Goal: Task Accomplishment & Management: Check status

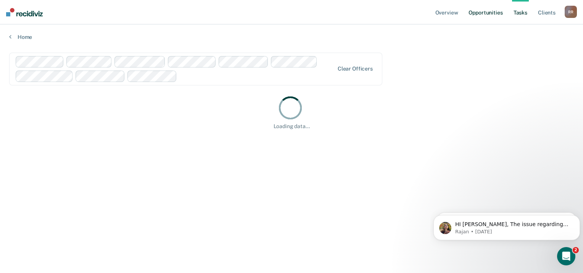
click at [485, 15] on link "Opportunities" at bounding box center [485, 12] width 37 height 24
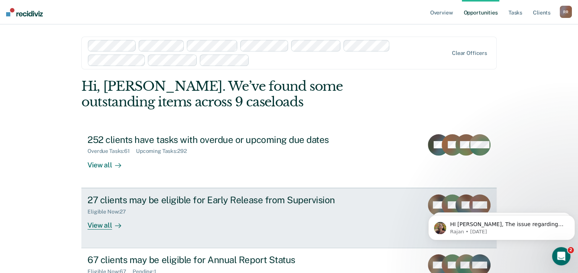
click at [97, 219] on div "View all" at bounding box center [108, 222] width 43 height 15
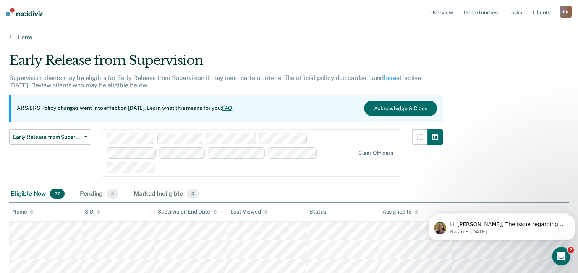
click at [18, 209] on div "Name" at bounding box center [22, 212] width 21 height 6
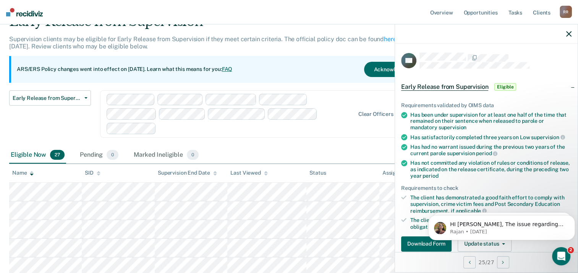
scroll to position [38, 0]
click at [570, 34] on icon "button" at bounding box center [568, 33] width 5 height 5
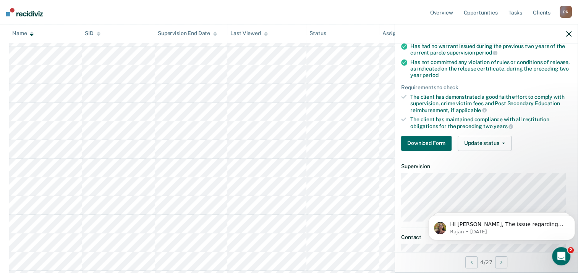
scroll to position [115, 0]
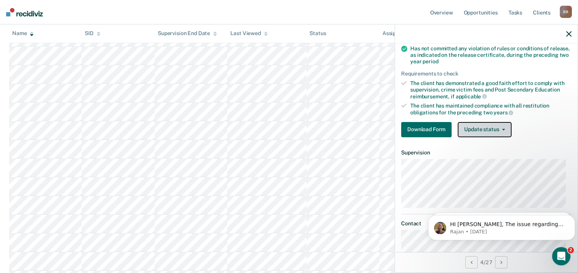
click at [495, 126] on button "Update status" at bounding box center [484, 129] width 54 height 15
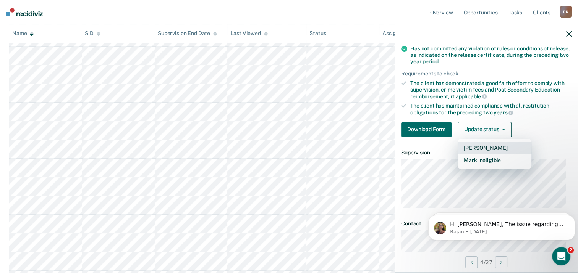
click at [498, 147] on button "[PERSON_NAME]" at bounding box center [494, 148] width 74 height 12
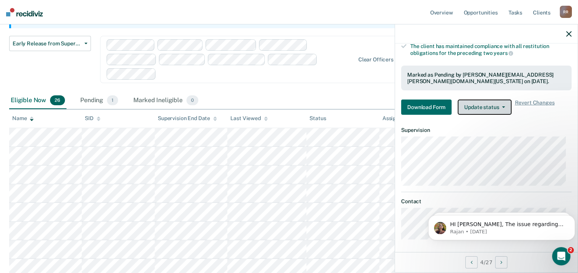
scroll to position [0, 0]
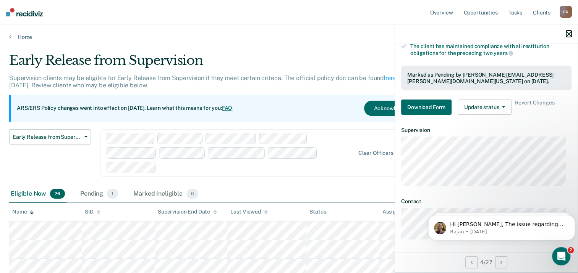
click at [569, 36] on icon "button" at bounding box center [568, 33] width 5 height 5
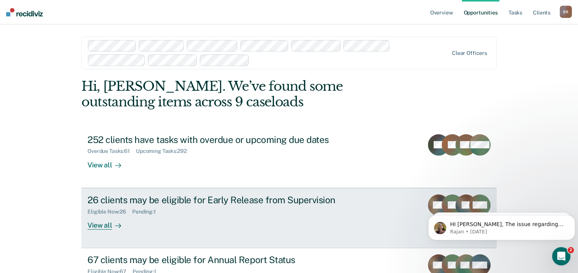
scroll to position [65, 0]
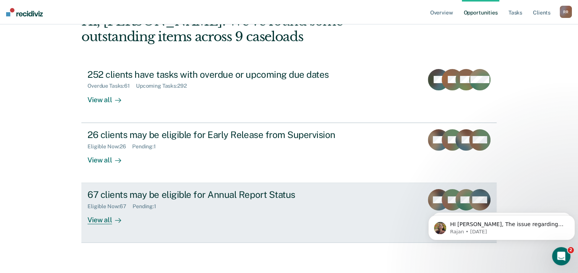
click at [91, 220] on div "View all" at bounding box center [108, 217] width 43 height 15
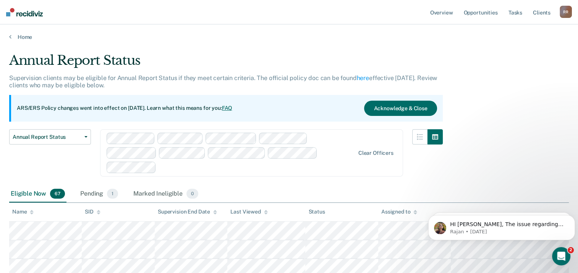
click at [15, 209] on div "Name" at bounding box center [22, 212] width 21 height 6
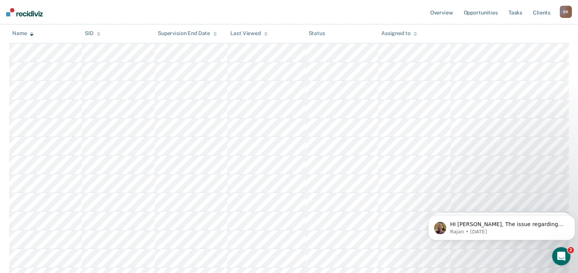
scroll to position [534, 0]
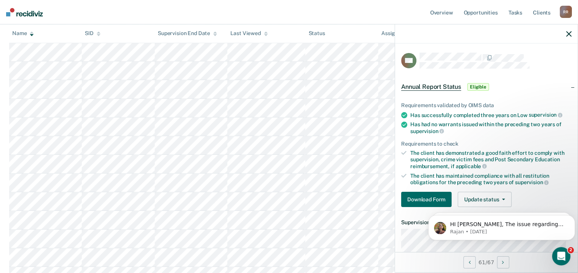
click at [495, 202] on html "HI [PERSON_NAME], The issue regarding [PERSON_NAME] was also fixed thanks! [GEO…" at bounding box center [501, 225] width 153 height 53
click at [505, 193] on button "Update status" at bounding box center [484, 199] width 54 height 15
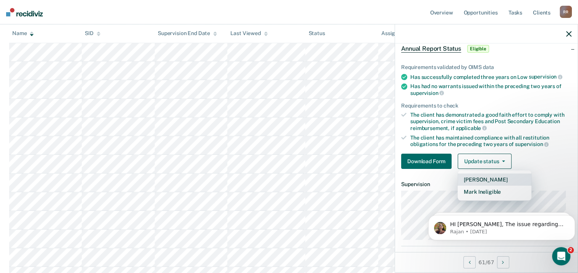
click at [499, 179] on button "[PERSON_NAME]" at bounding box center [494, 180] width 74 height 12
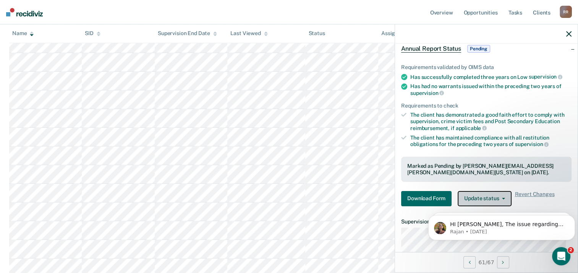
scroll to position [878, 0]
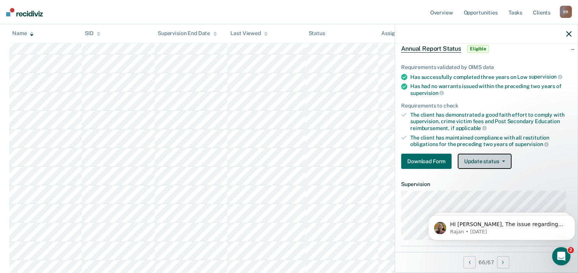
click at [497, 165] on button "Update status" at bounding box center [484, 161] width 54 height 15
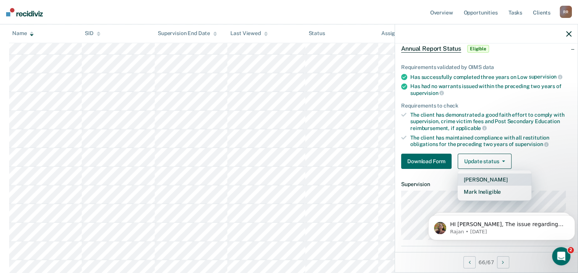
click at [500, 179] on button "[PERSON_NAME]" at bounding box center [494, 180] width 74 height 12
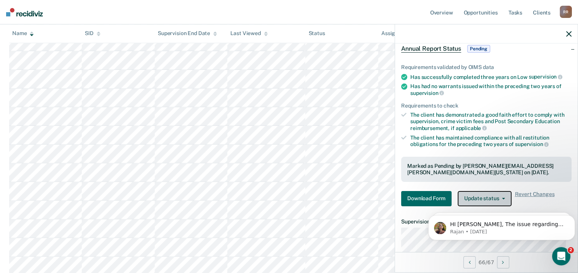
scroll to position [946, 0]
click at [568, 36] on icon "button" at bounding box center [568, 33] width 5 height 5
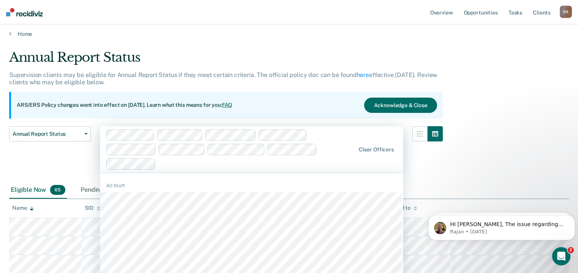
scroll to position [3, 0]
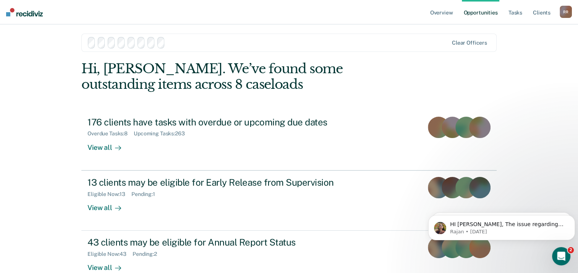
scroll to position [65, 0]
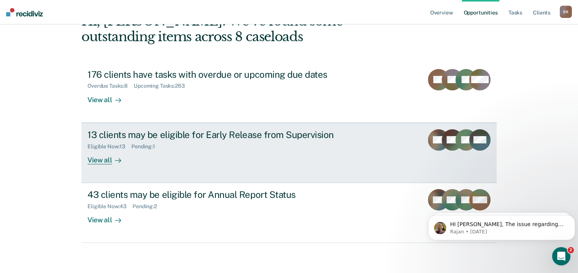
click at [105, 156] on div "View all" at bounding box center [108, 157] width 43 height 15
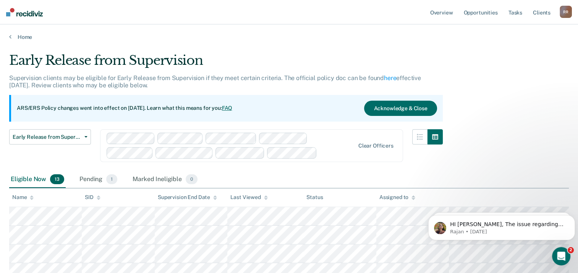
click at [23, 198] on div "Name" at bounding box center [22, 197] width 21 height 6
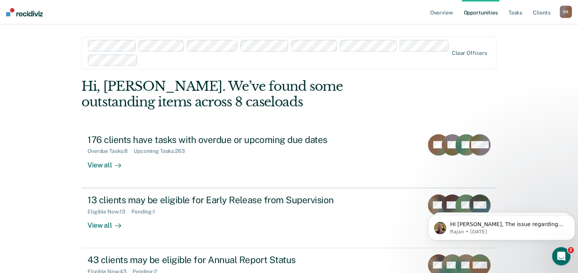
scroll to position [65, 0]
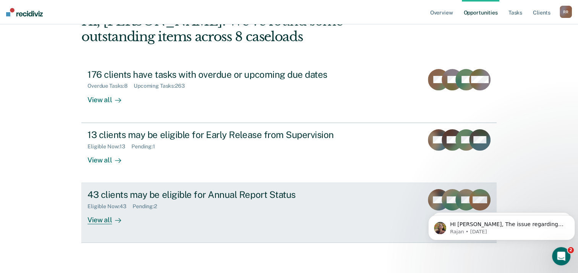
click at [102, 219] on div "View all" at bounding box center [108, 217] width 43 height 15
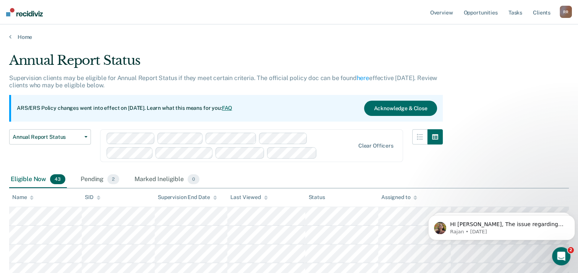
click at [22, 197] on div "Name" at bounding box center [22, 197] width 21 height 6
